Goal: Information Seeking & Learning: Check status

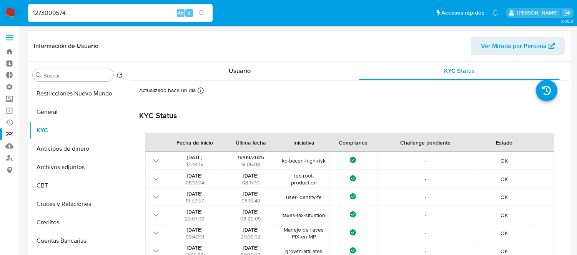
select select "10"
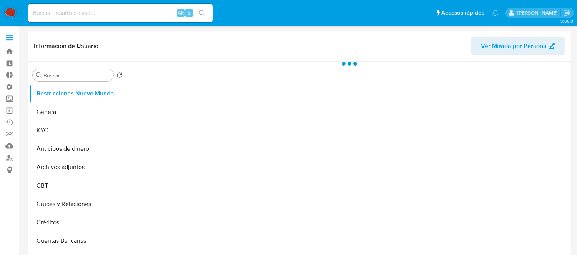
select select "10"
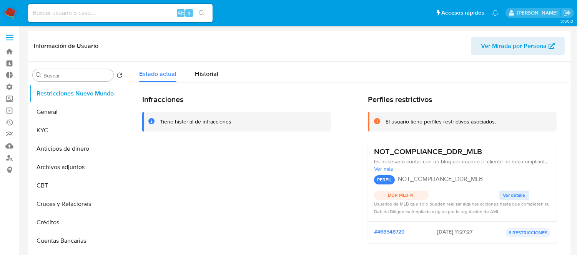
click at [128, 20] on div "Alt s" at bounding box center [120, 13] width 184 height 18
paste input "Cust id: 1273009574"
click at [104, 10] on input "Cust id: 1273009574" at bounding box center [120, 13] width 184 height 10
drag, startPoint x: 55, startPoint y: 13, endPoint x: -8, endPoint y: 13, distance: 62.6
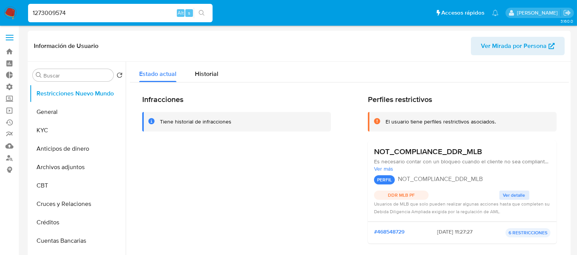
type input "1273009574"
click at [50, 124] on button "KYC" at bounding box center [75, 130] width 90 height 18
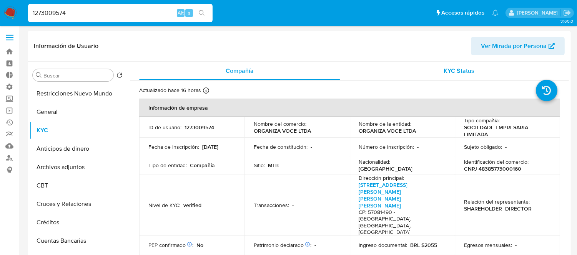
click at [472, 72] on div "KYC Status" at bounding box center [458, 71] width 201 height 18
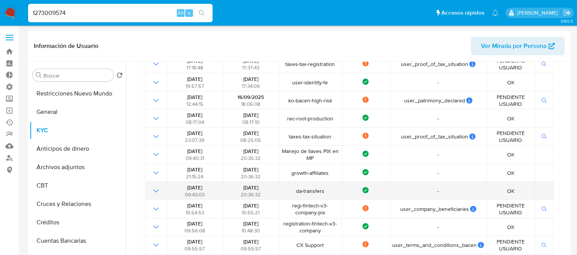
scroll to position [54, 0]
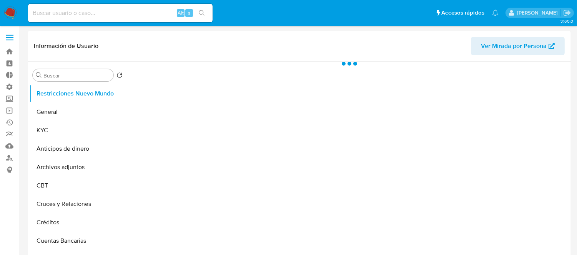
select select "10"
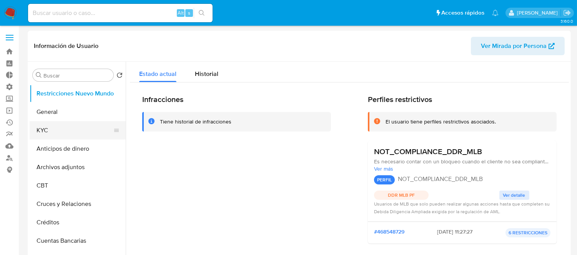
click at [59, 130] on button "KYC" at bounding box center [75, 130] width 90 height 18
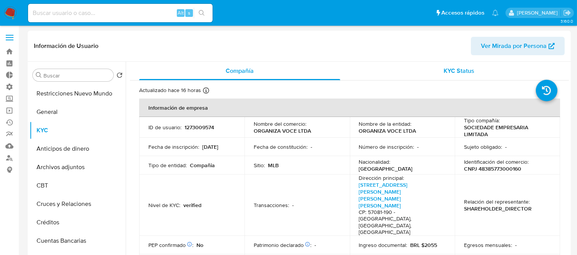
click at [436, 72] on div "KYC Status" at bounding box center [458, 71] width 201 height 18
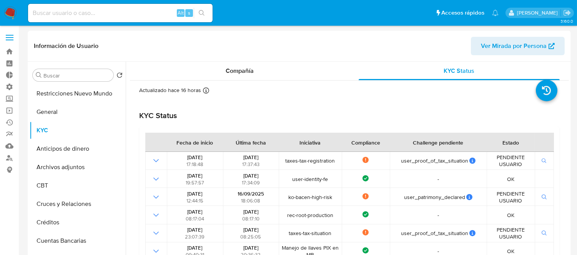
click at [110, 18] on div "Alt s" at bounding box center [120, 13] width 184 height 18
click at [108, 17] on div "Alt s" at bounding box center [120, 13] width 184 height 18
click at [106, 15] on input at bounding box center [120, 13] width 184 height 10
paste input "429645250"
type input "429645250"
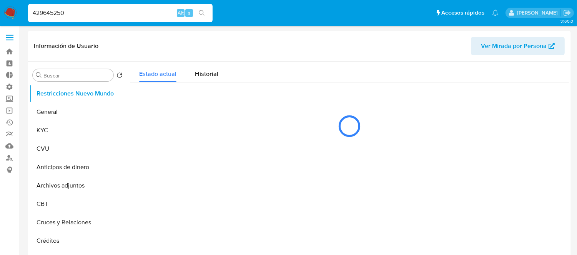
select select "10"
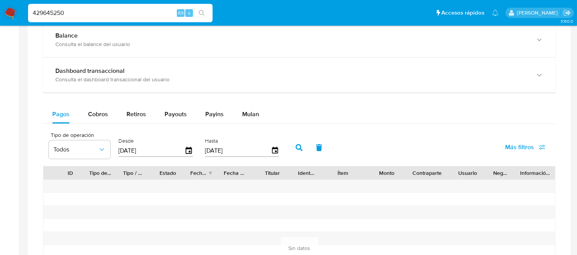
scroll to position [432, 0]
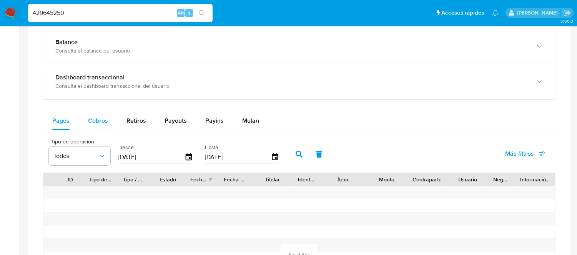
click at [104, 124] on span "Cobros" at bounding box center [98, 120] width 20 height 9
select select "10"
click at [64, 124] on span "Pagos" at bounding box center [60, 120] width 17 height 9
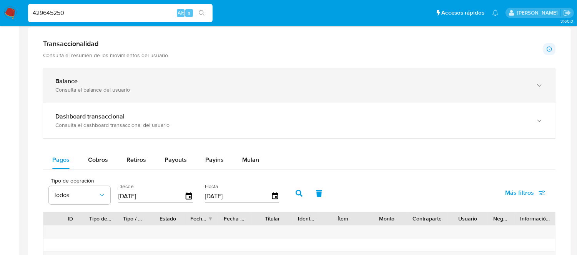
scroll to position [389, 0]
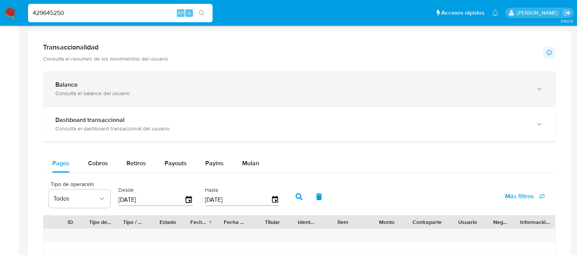
click at [321, 91] on div "Consulta el balance del usuario" at bounding box center [291, 93] width 472 height 7
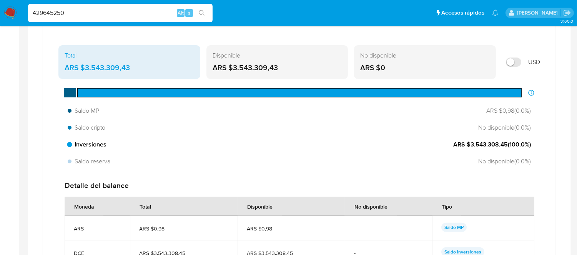
scroll to position [475, 0]
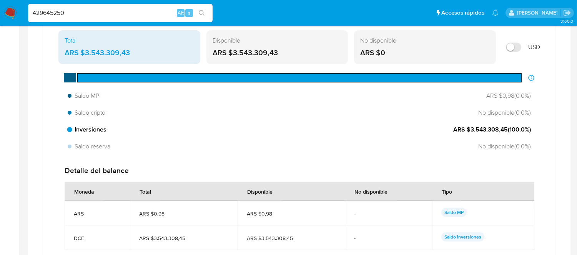
click at [467, 129] on span "ARS $3.543.308,45 ( 100.0 %)" at bounding box center [492, 130] width 78 height 8
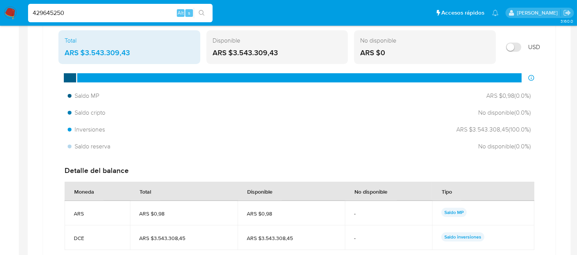
click at [507, 52] on label at bounding box center [513, 47] width 23 height 17
click at [507, 52] on input "Mostrar en USD" at bounding box center [512, 47] width 15 height 9
checkbox input "true"
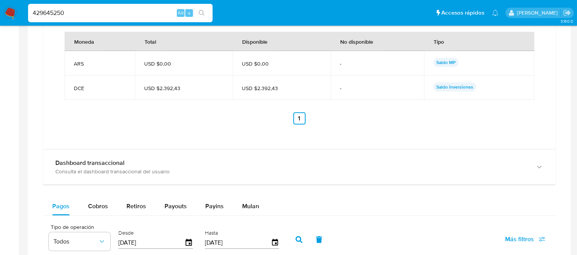
scroll to position [688, 0]
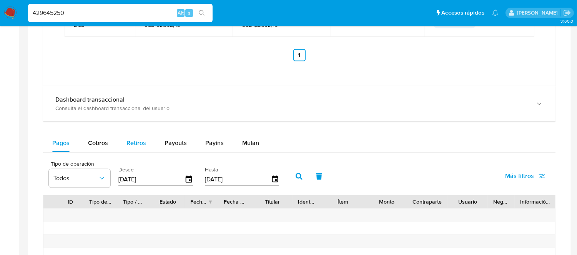
click at [129, 141] on span "Retiros" at bounding box center [136, 143] width 20 height 9
select select "10"
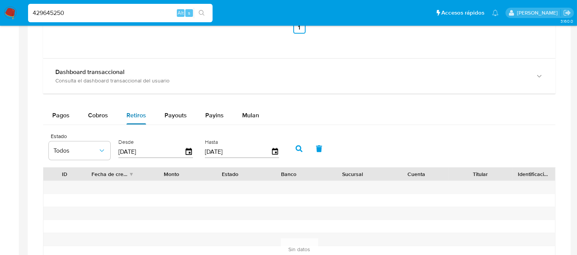
scroll to position [731, 0]
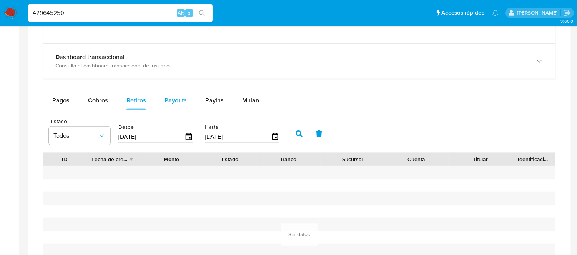
click at [173, 110] on div "Payouts" at bounding box center [175, 100] width 22 height 18
select select "10"
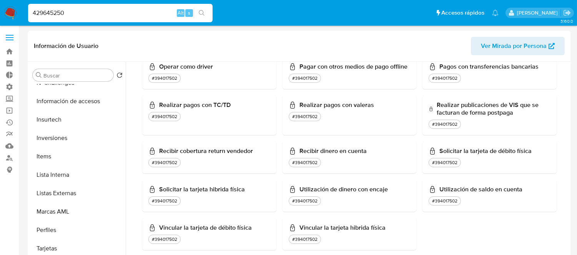
scroll to position [361, 0]
click at [98, 13] on input "429645250" at bounding box center [120, 13] width 184 height 10
paste input "1273009574"
type input "1273009574"
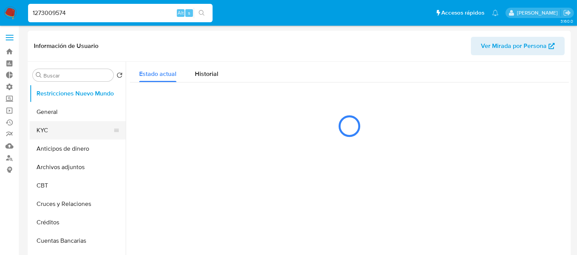
click at [85, 127] on button "KYC" at bounding box center [75, 130] width 90 height 18
select select "10"
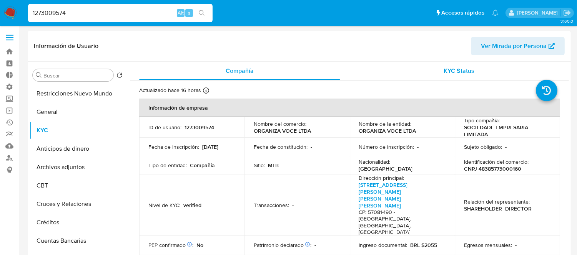
click at [416, 69] on div "KYC Status" at bounding box center [458, 71] width 201 height 18
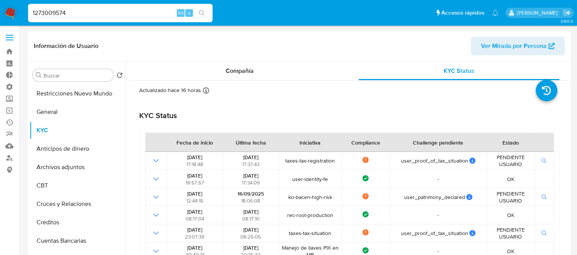
click at [60, 21] on div "1273009574 Alt s" at bounding box center [120, 13] width 184 height 18
click at [57, 12] on input "1273009574" at bounding box center [120, 13] width 184 height 10
click at [93, 6] on div "1273009574 Alt s" at bounding box center [120, 13] width 184 height 18
click at [64, 18] on div "1273009574 Alt s" at bounding box center [120, 13] width 184 height 18
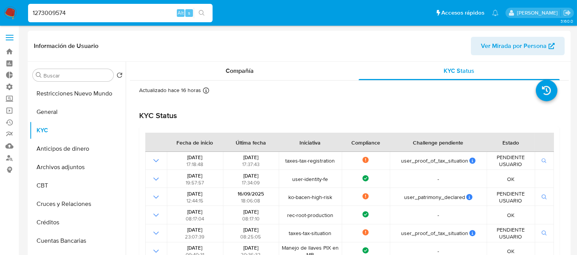
click at [61, 14] on input "1273009574" at bounding box center [120, 13] width 184 height 10
click at [68, 10] on input "1273009574" at bounding box center [120, 13] width 184 height 10
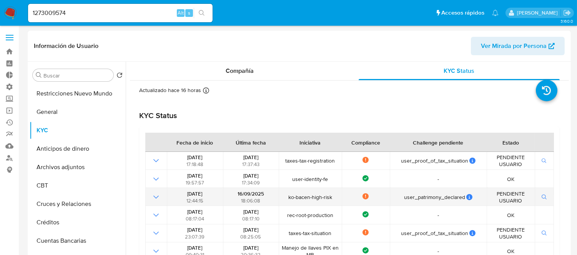
click at [312, 198] on span "ko-bacen-high-risk" at bounding box center [310, 197] width 58 height 7
drag, startPoint x: 394, startPoint y: 196, endPoint x: 457, endPoint y: 200, distance: 62.7
click at [457, 200] on div "user_patrimony_declared" at bounding box center [438, 197] width 92 height 7
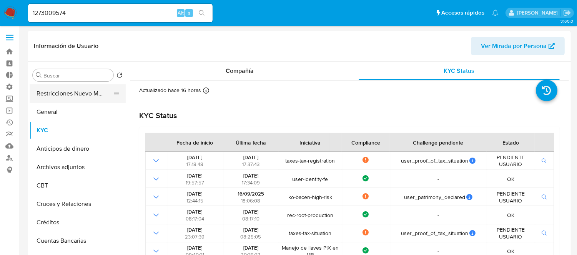
click at [57, 98] on button "Restricciones Nuevo Mundo" at bounding box center [75, 94] width 90 height 18
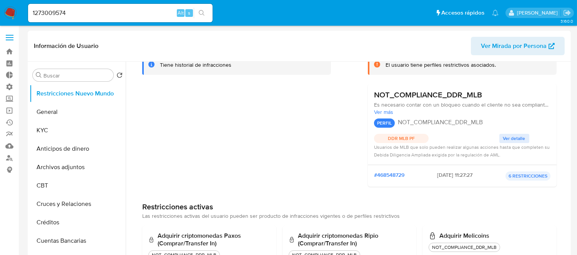
scroll to position [43, 0]
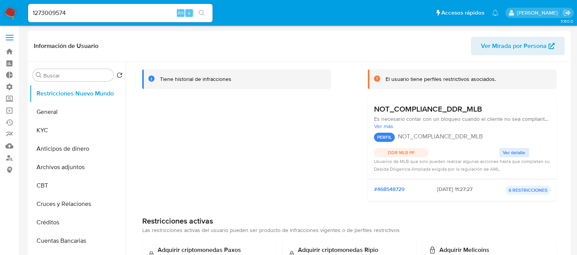
click at [499, 152] on button "Ver detalle" at bounding box center [514, 152] width 30 height 9
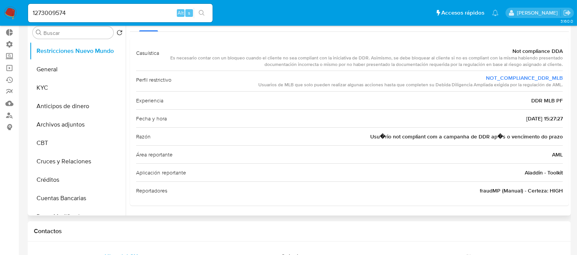
scroll to position [0, 0]
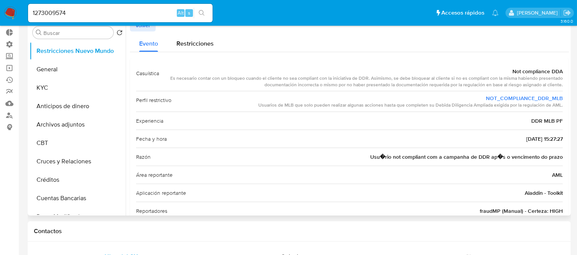
drag, startPoint x: 475, startPoint y: 95, endPoint x: 569, endPoint y: 97, distance: 94.1
click at [569, 97] on div "Buscar Volver al orden por defecto Restricciones Nuevo Mundo General KYC Antici…" at bounding box center [299, 117] width 543 height 197
